Goal: Task Accomplishment & Management: Complete application form

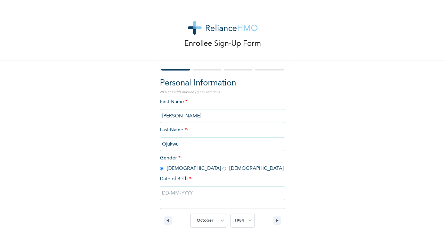
select select "9"
select select "1984"
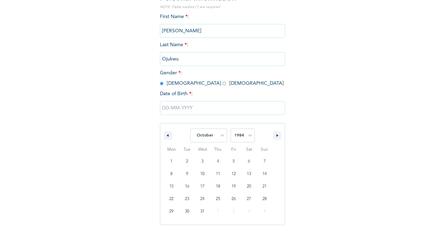
select select "8"
click at [190, 129] on select "January February March April May June July August September October November De…" at bounding box center [208, 136] width 37 height 14
type input "[DATE]"
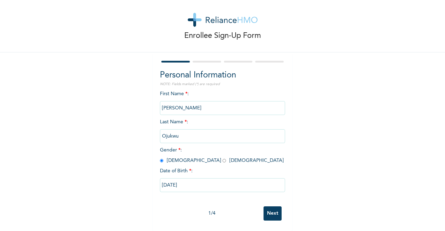
scroll to position [14, 0]
click at [270, 206] on input "Next" at bounding box center [273, 213] width 18 height 14
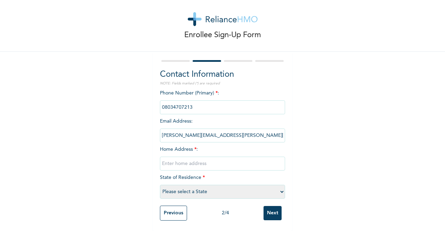
click at [215, 189] on select "Please select a State [PERSON_NAME] (FCT) [PERSON_NAME] Ibom [GEOGRAPHIC_DATA] …" at bounding box center [222, 192] width 125 height 14
select select "15"
click at [160, 185] on select "Please select a State [PERSON_NAME] (FCT) [PERSON_NAME] Ibom [GEOGRAPHIC_DATA] …" at bounding box center [222, 192] width 125 height 14
click at [192, 158] on input "text" at bounding box center [222, 164] width 125 height 14
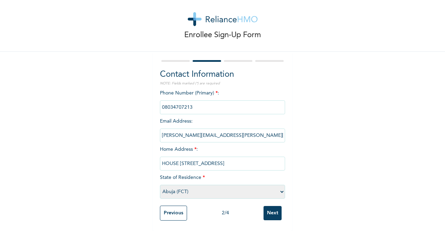
type input "HOUSE [STREET_ADDRESS]"
click at [275, 209] on input "Next" at bounding box center [273, 213] width 18 height 14
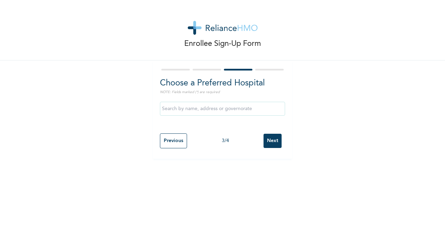
click at [181, 106] on input "text" at bounding box center [222, 109] width 125 height 14
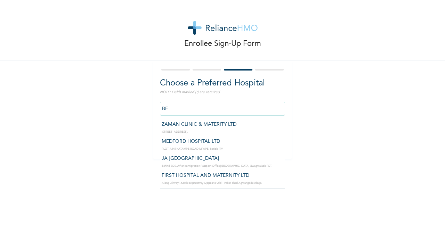
type input "B"
type input "E"
type input "B"
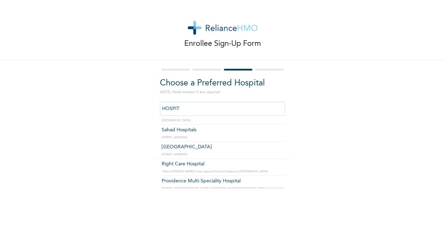
scroll to position [764, 0]
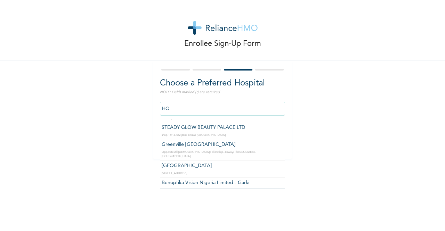
type input "H"
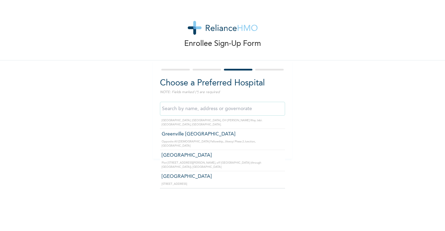
scroll to position [1867, 0]
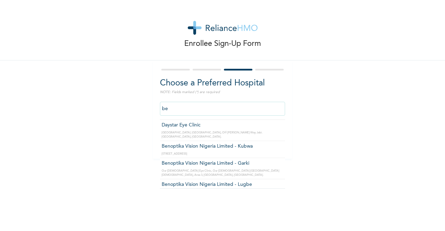
type input "b"
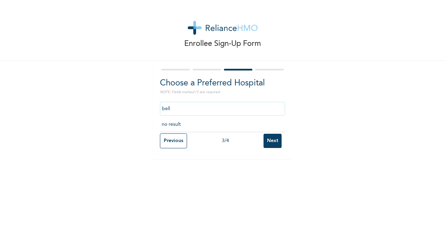
type input "bell"
